Goal: Task Accomplishment & Management: Use online tool/utility

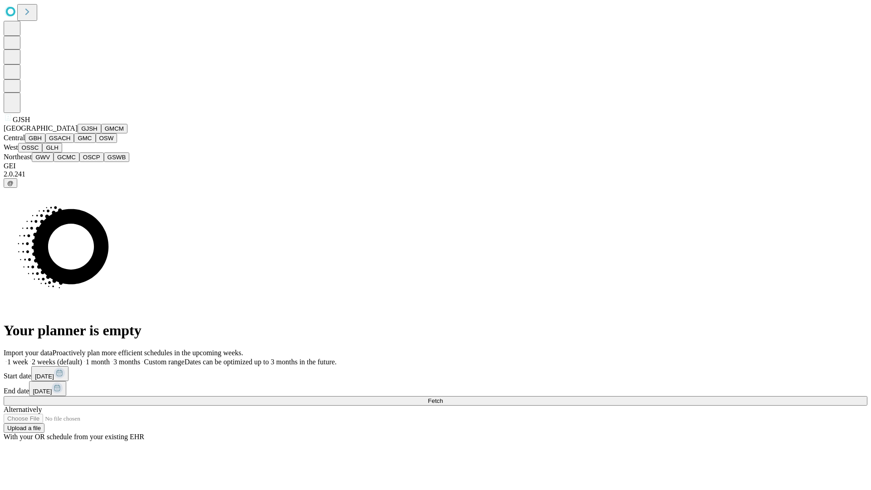
click at [78, 133] on button "GJSH" at bounding box center [90, 129] width 24 height 10
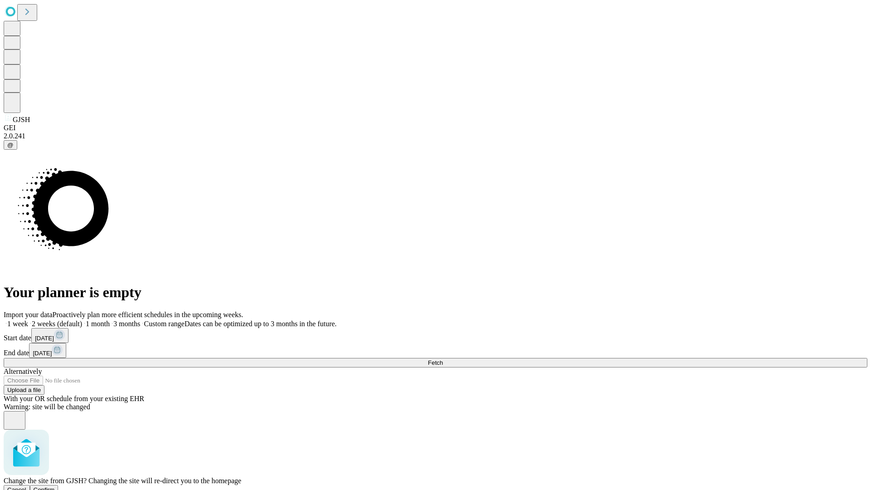
click at [55, 486] on span "Confirm" at bounding box center [44, 489] width 21 height 7
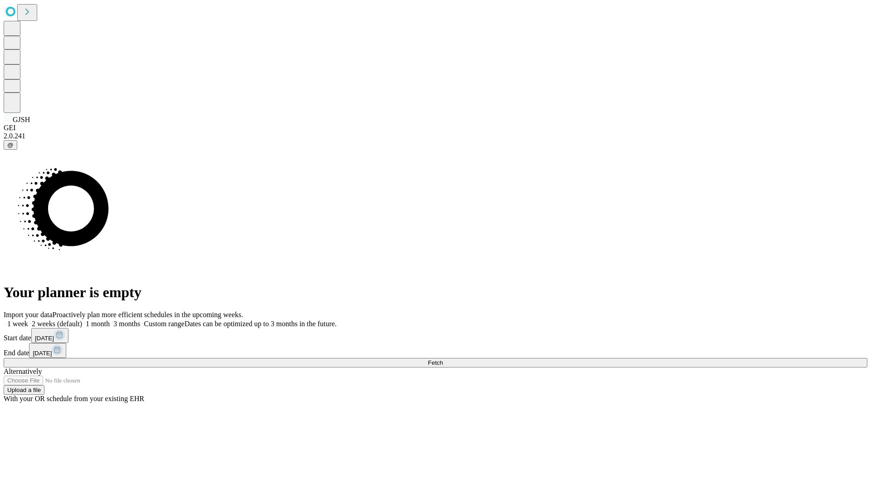
click at [82, 320] on label "2 weeks (default)" at bounding box center [55, 324] width 54 height 8
click at [443, 359] on span "Fetch" at bounding box center [435, 362] width 15 height 7
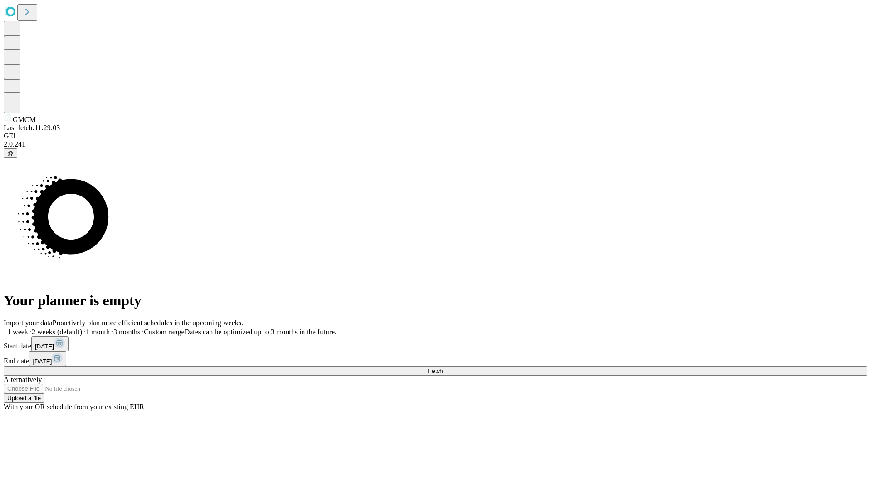
click at [82, 328] on label "2 weeks (default)" at bounding box center [55, 332] width 54 height 8
click at [443, 367] on span "Fetch" at bounding box center [435, 370] width 15 height 7
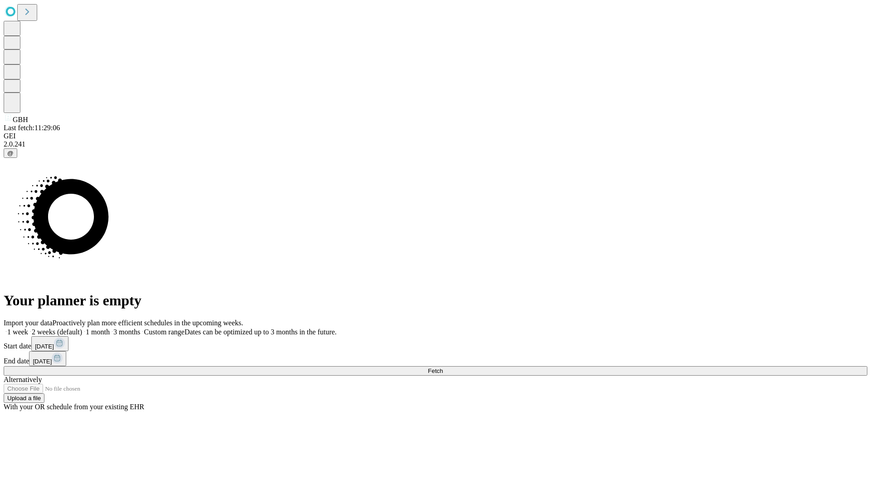
click at [82, 328] on label "2 weeks (default)" at bounding box center [55, 332] width 54 height 8
click at [443, 367] on span "Fetch" at bounding box center [435, 370] width 15 height 7
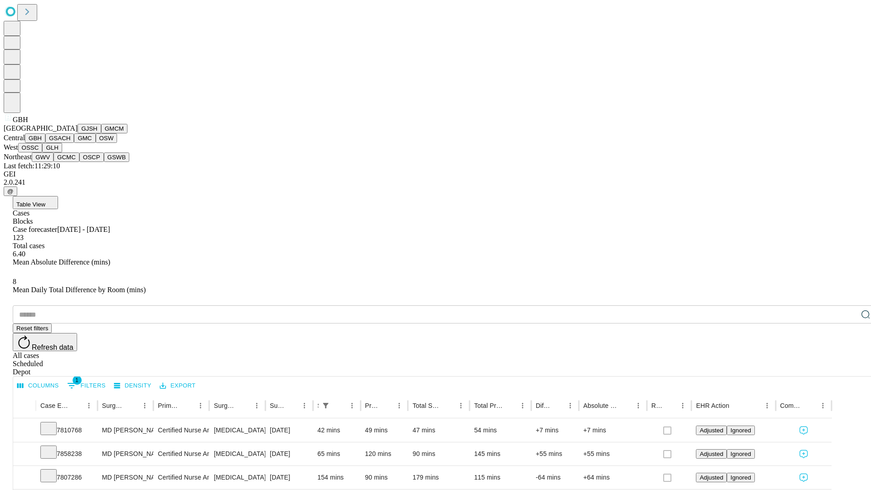
click at [70, 143] on button "GSACH" at bounding box center [59, 138] width 29 height 10
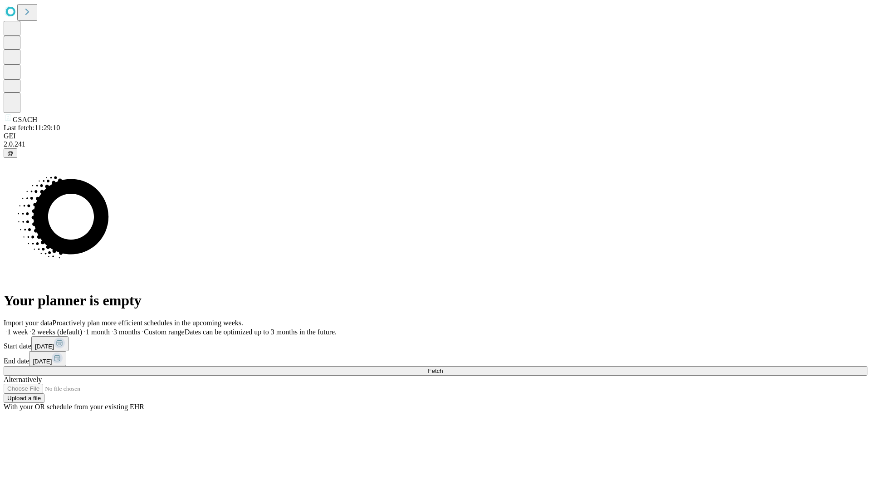
click at [82, 328] on label "2 weeks (default)" at bounding box center [55, 332] width 54 height 8
click at [443, 367] on span "Fetch" at bounding box center [435, 370] width 15 height 7
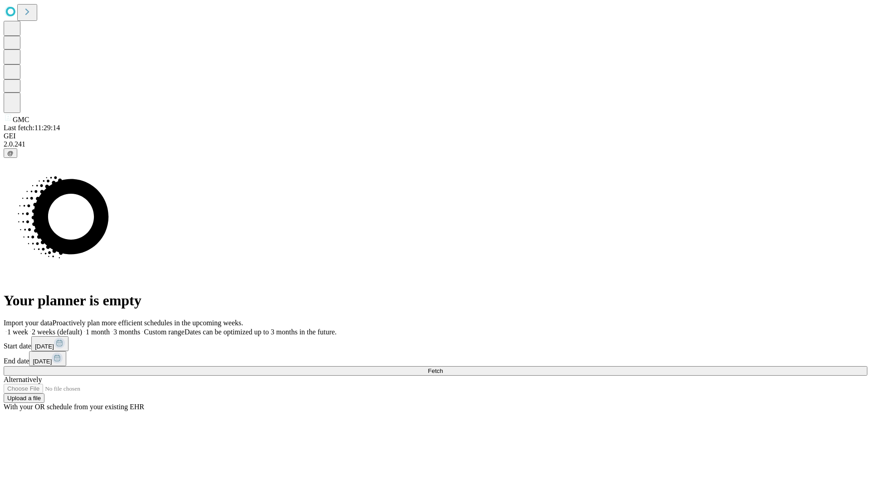
click at [82, 328] on label "2 weeks (default)" at bounding box center [55, 332] width 54 height 8
click at [443, 367] on span "Fetch" at bounding box center [435, 370] width 15 height 7
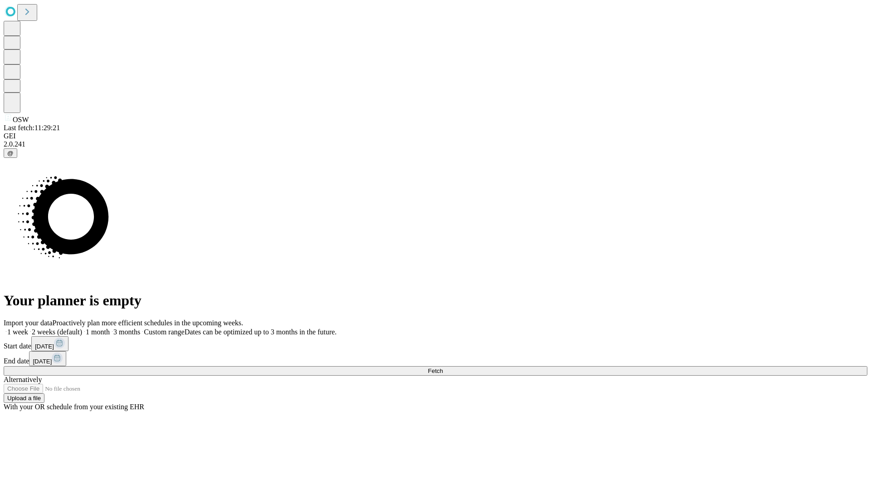
click at [82, 328] on label "2 weeks (default)" at bounding box center [55, 332] width 54 height 8
click at [443, 367] on span "Fetch" at bounding box center [435, 370] width 15 height 7
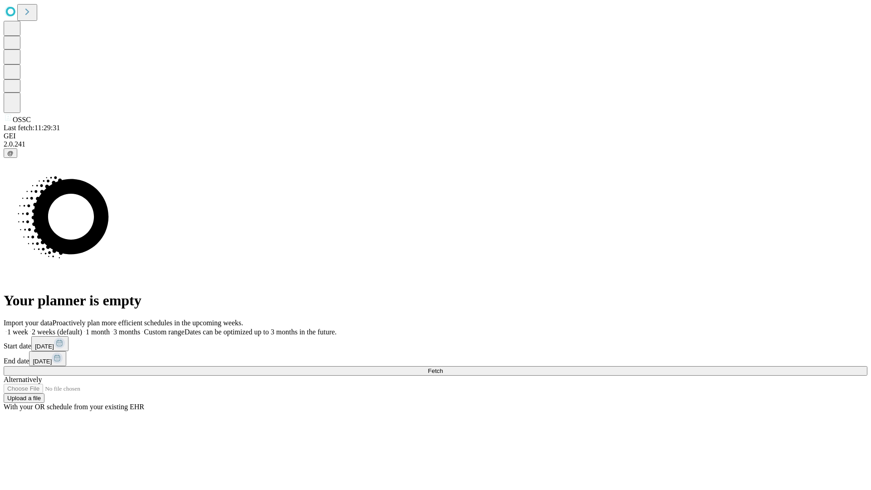
click at [82, 328] on label "2 weeks (default)" at bounding box center [55, 332] width 54 height 8
click at [443, 367] on span "Fetch" at bounding box center [435, 370] width 15 height 7
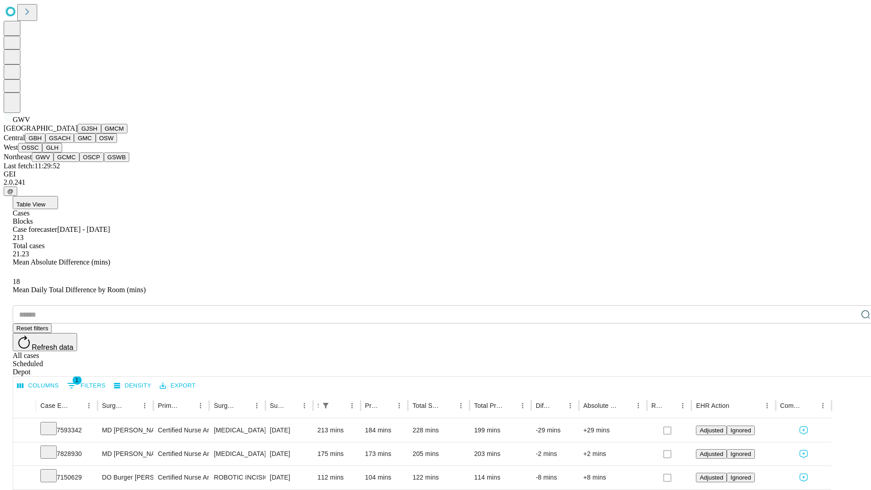
click at [70, 162] on button "GCMC" at bounding box center [67, 157] width 26 height 10
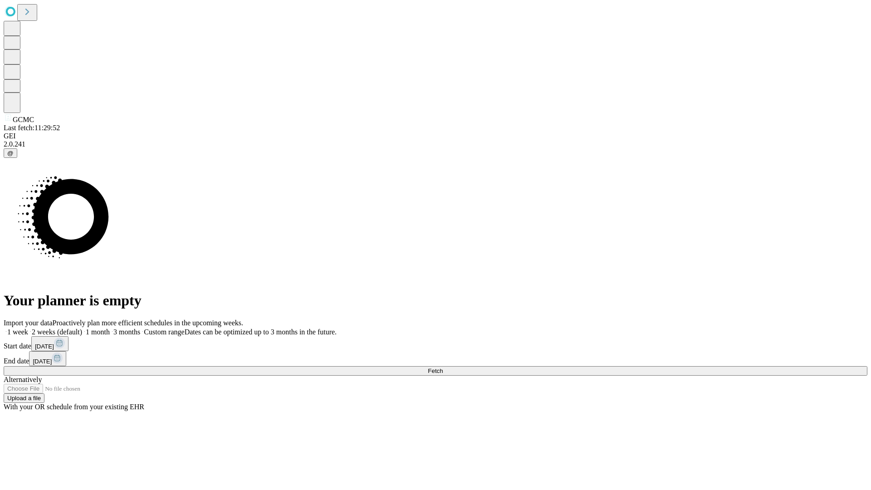
click at [443, 367] on span "Fetch" at bounding box center [435, 370] width 15 height 7
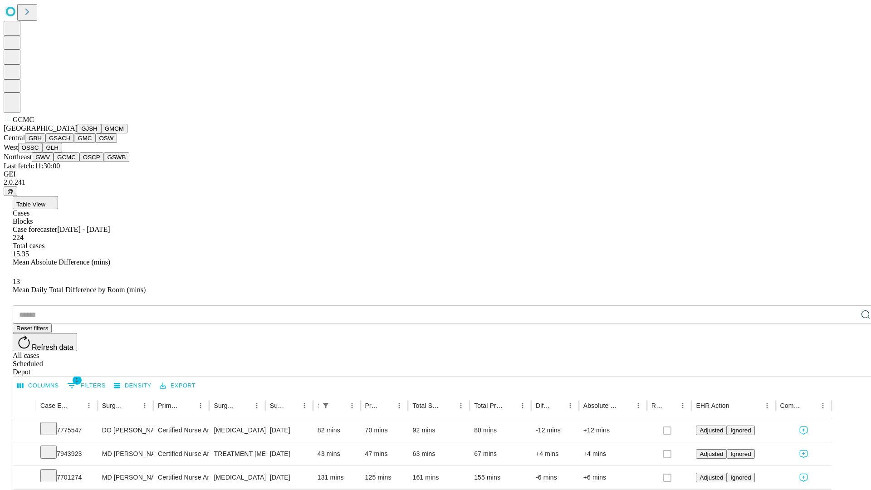
click at [79, 162] on button "OSCP" at bounding box center [91, 157] width 24 height 10
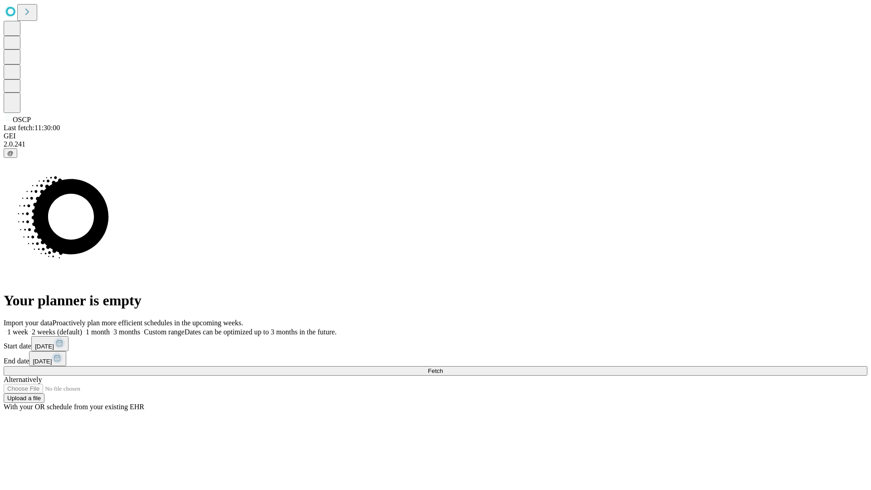
click at [82, 328] on label "2 weeks (default)" at bounding box center [55, 332] width 54 height 8
click at [443, 367] on span "Fetch" at bounding box center [435, 370] width 15 height 7
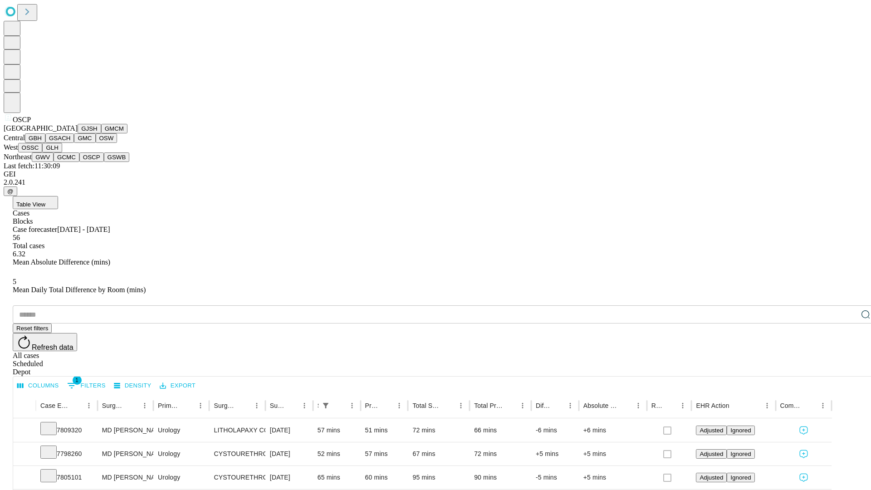
click at [104, 162] on button "GSWB" at bounding box center [117, 157] width 26 height 10
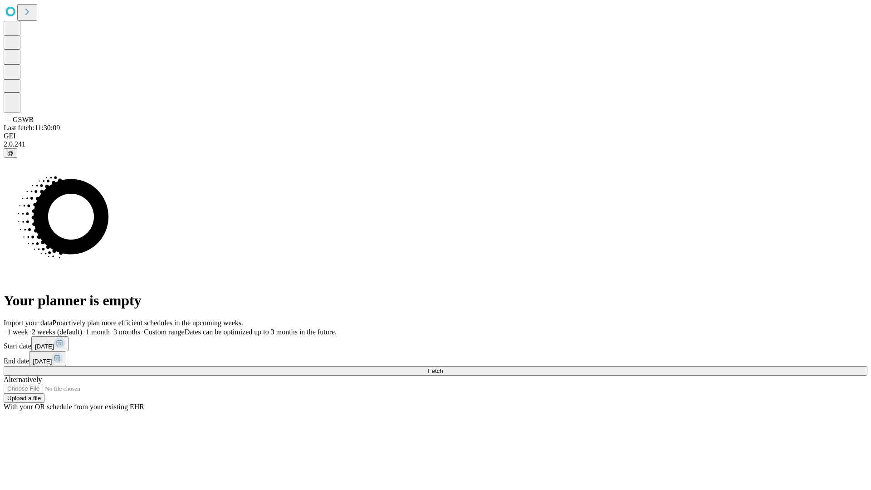
click at [82, 328] on label "2 weeks (default)" at bounding box center [55, 332] width 54 height 8
click at [443, 367] on span "Fetch" at bounding box center [435, 370] width 15 height 7
